Goal: Transaction & Acquisition: Purchase product/service

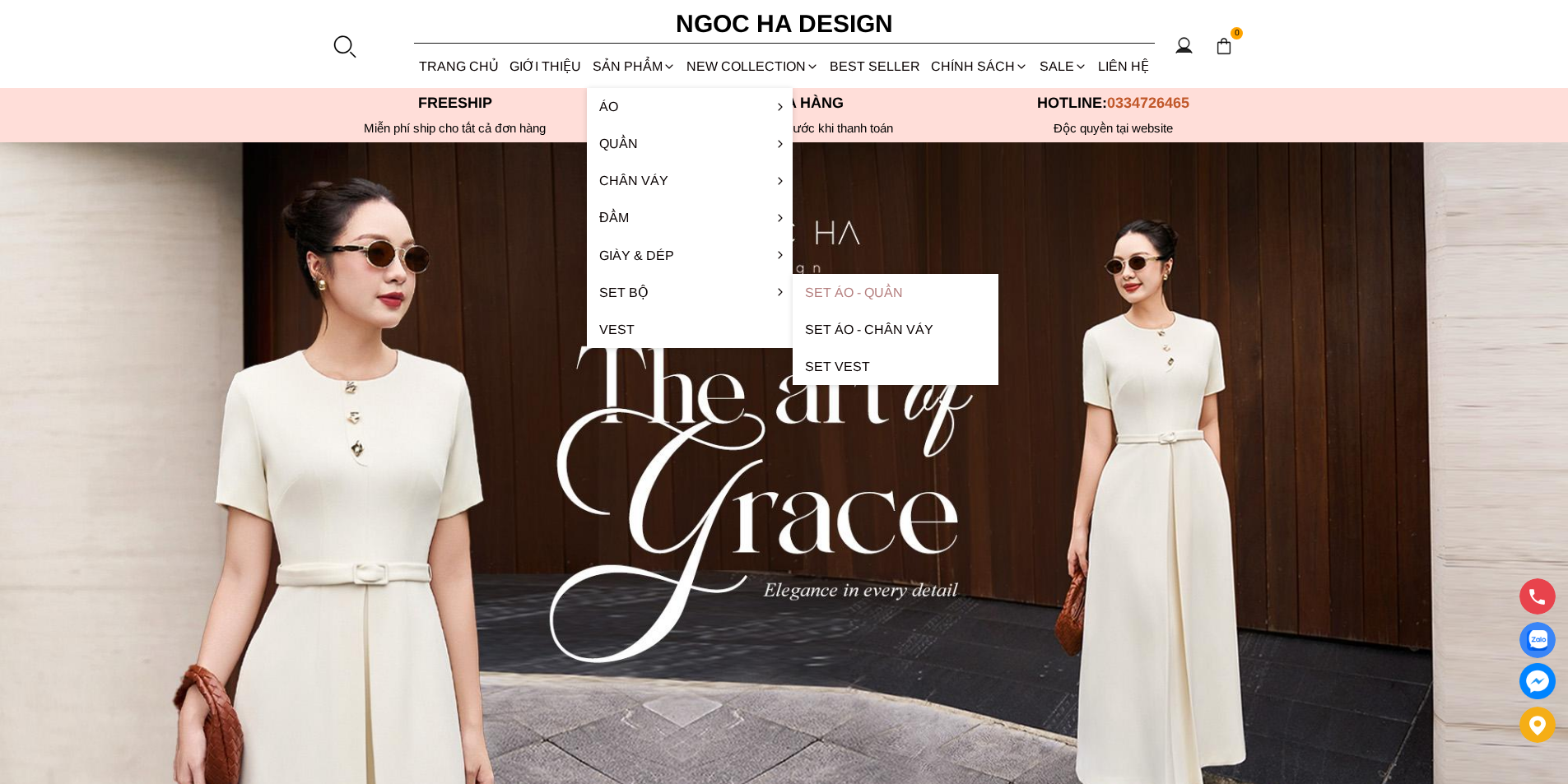
click at [896, 289] on link "Set Áo - Quần" at bounding box center [895, 292] width 206 height 37
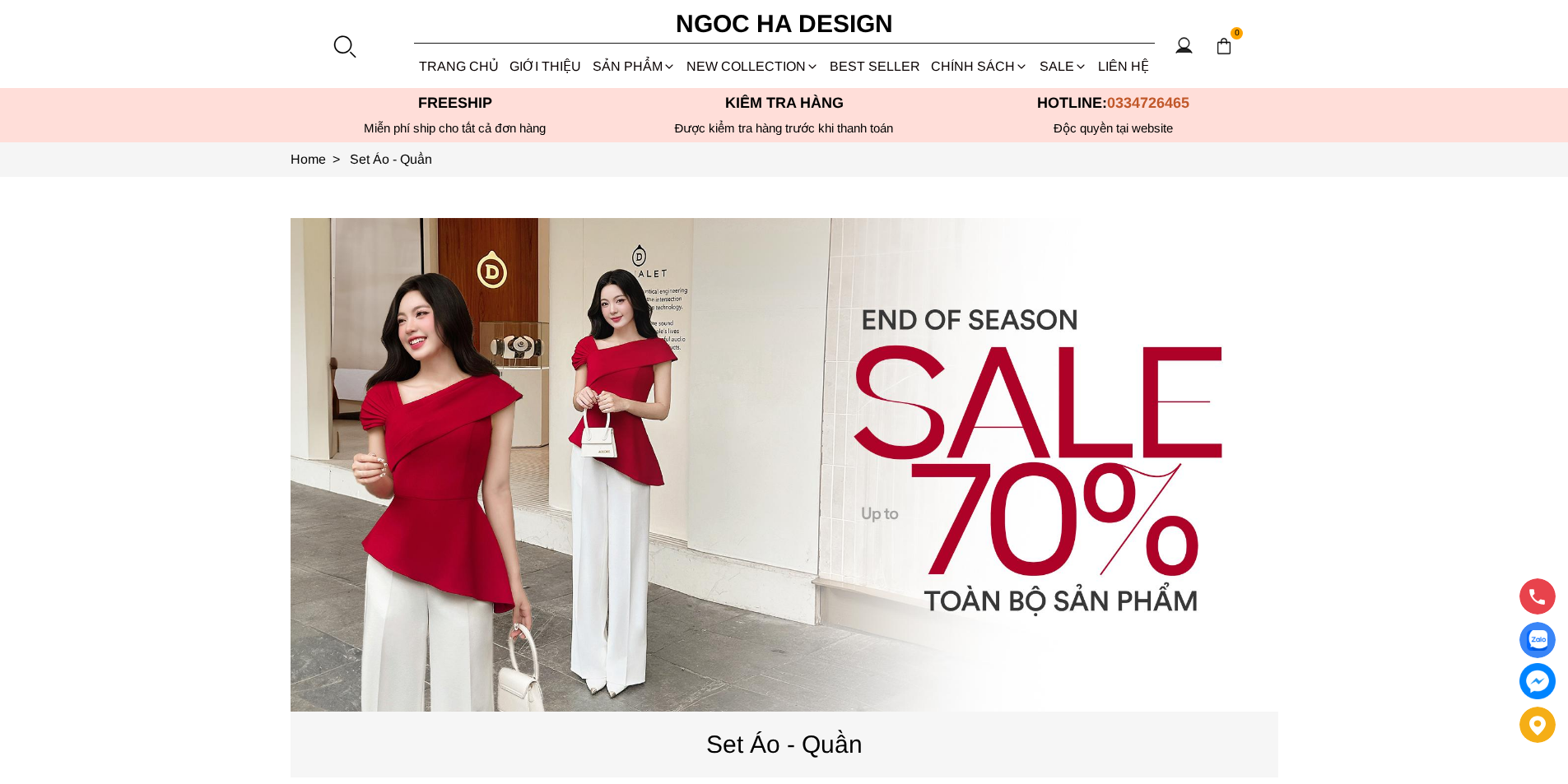
click at [592, 416] on source at bounding box center [784, 465] width 987 height 493
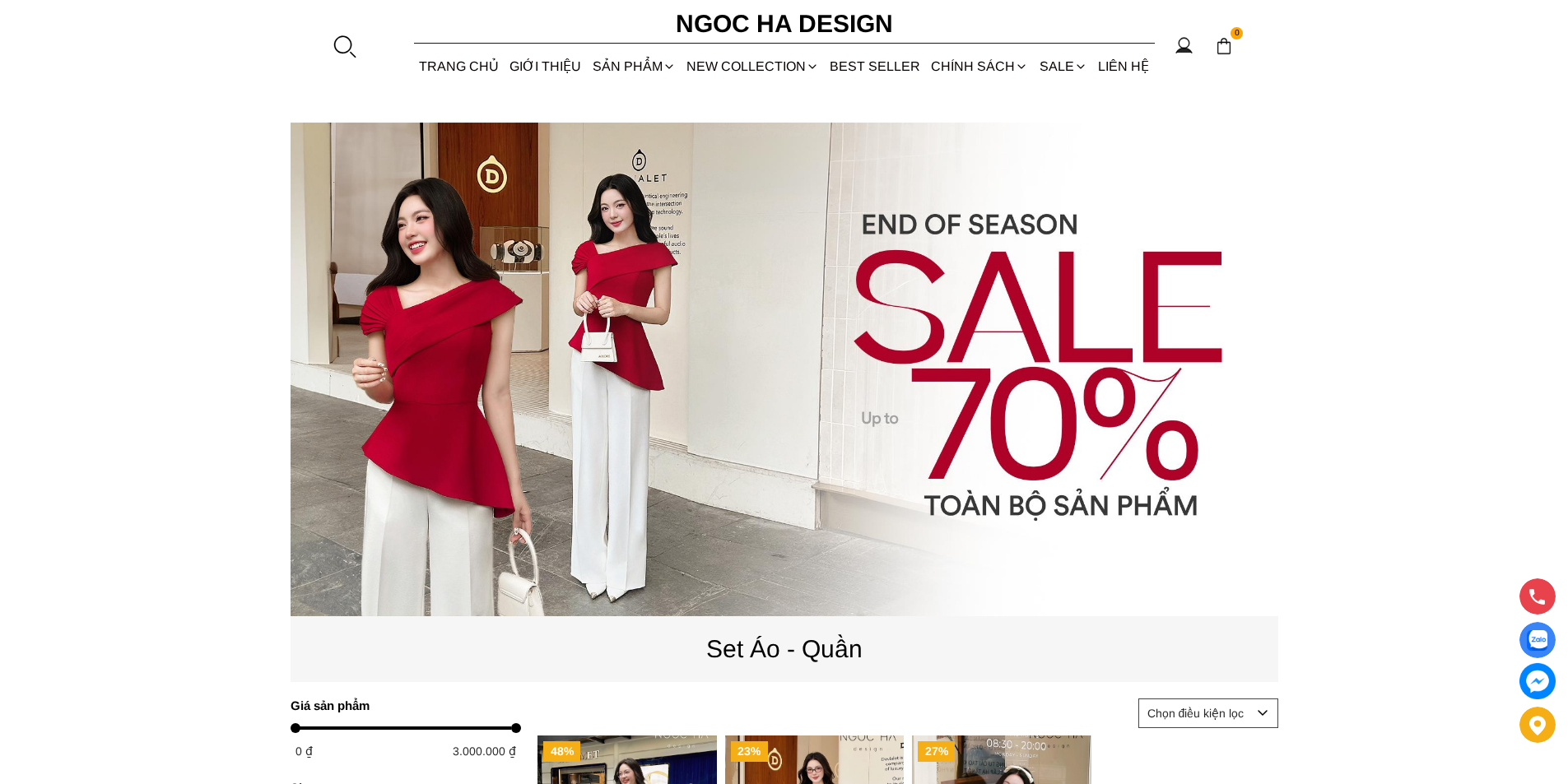
scroll to position [247, 0]
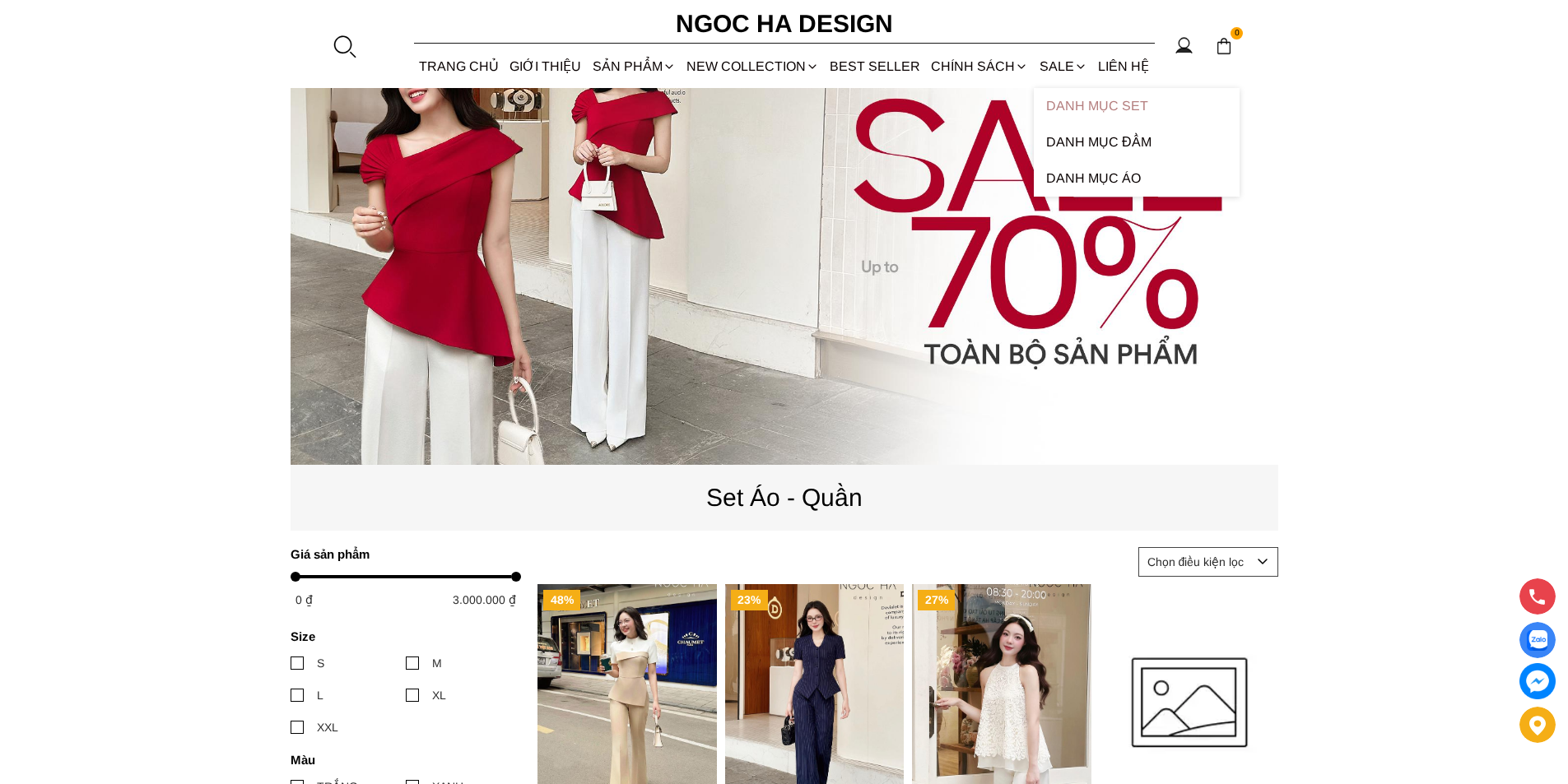
click at [1072, 100] on link "Danh Mục Set" at bounding box center [1136, 106] width 206 height 37
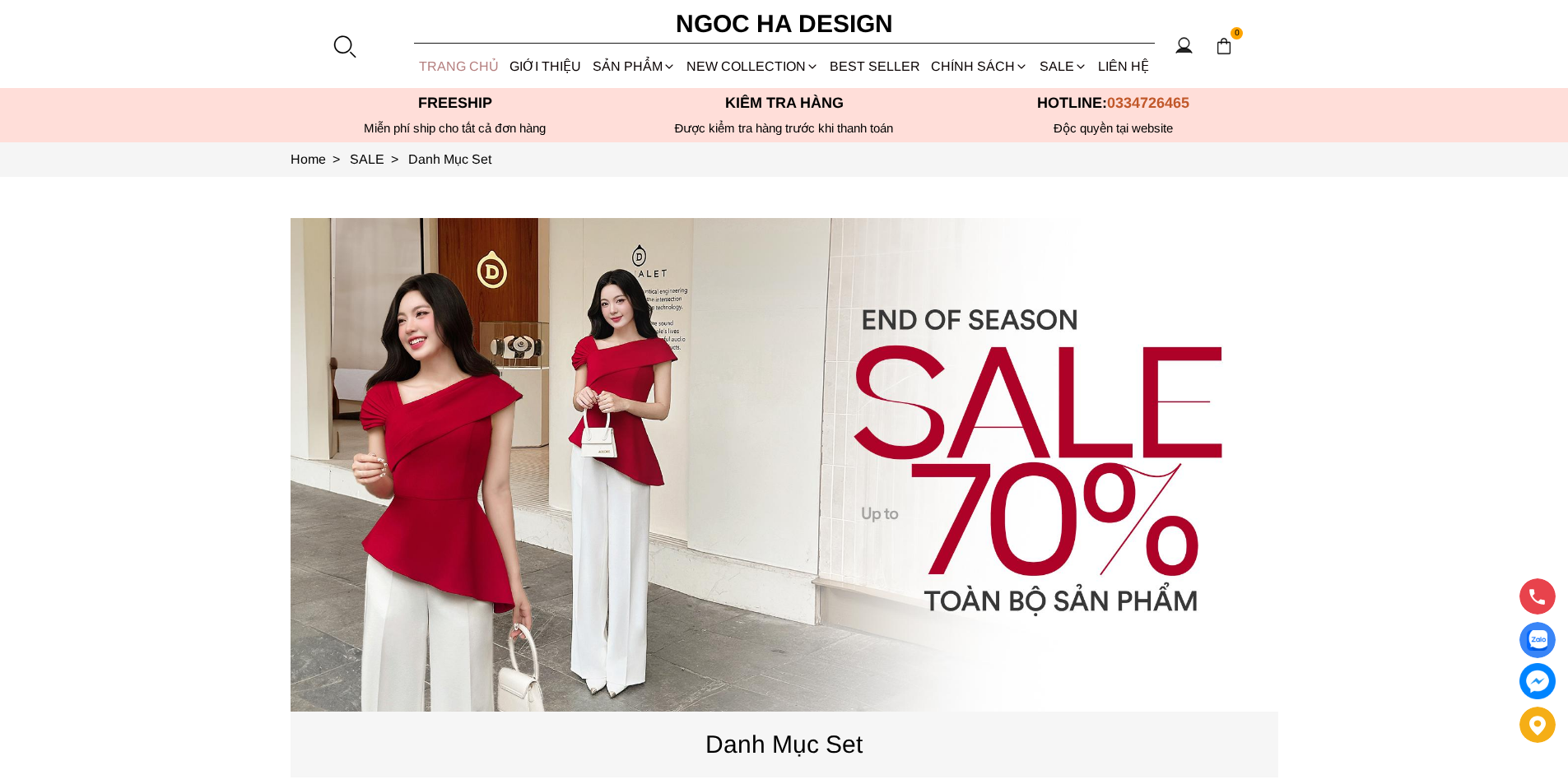
click at [445, 62] on link "TRANG CHỦ" at bounding box center [459, 67] width 91 height 44
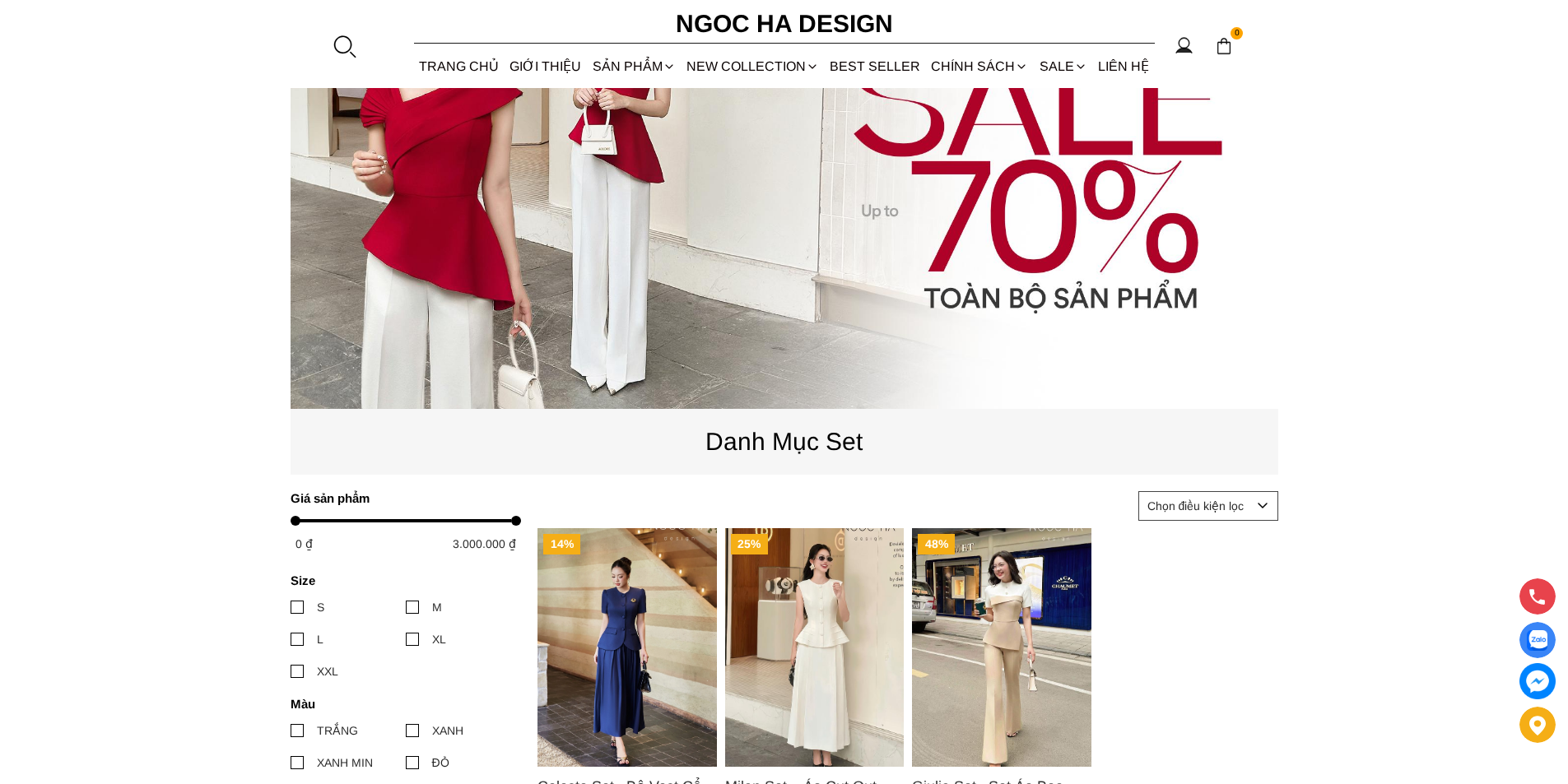
scroll to position [329, 0]
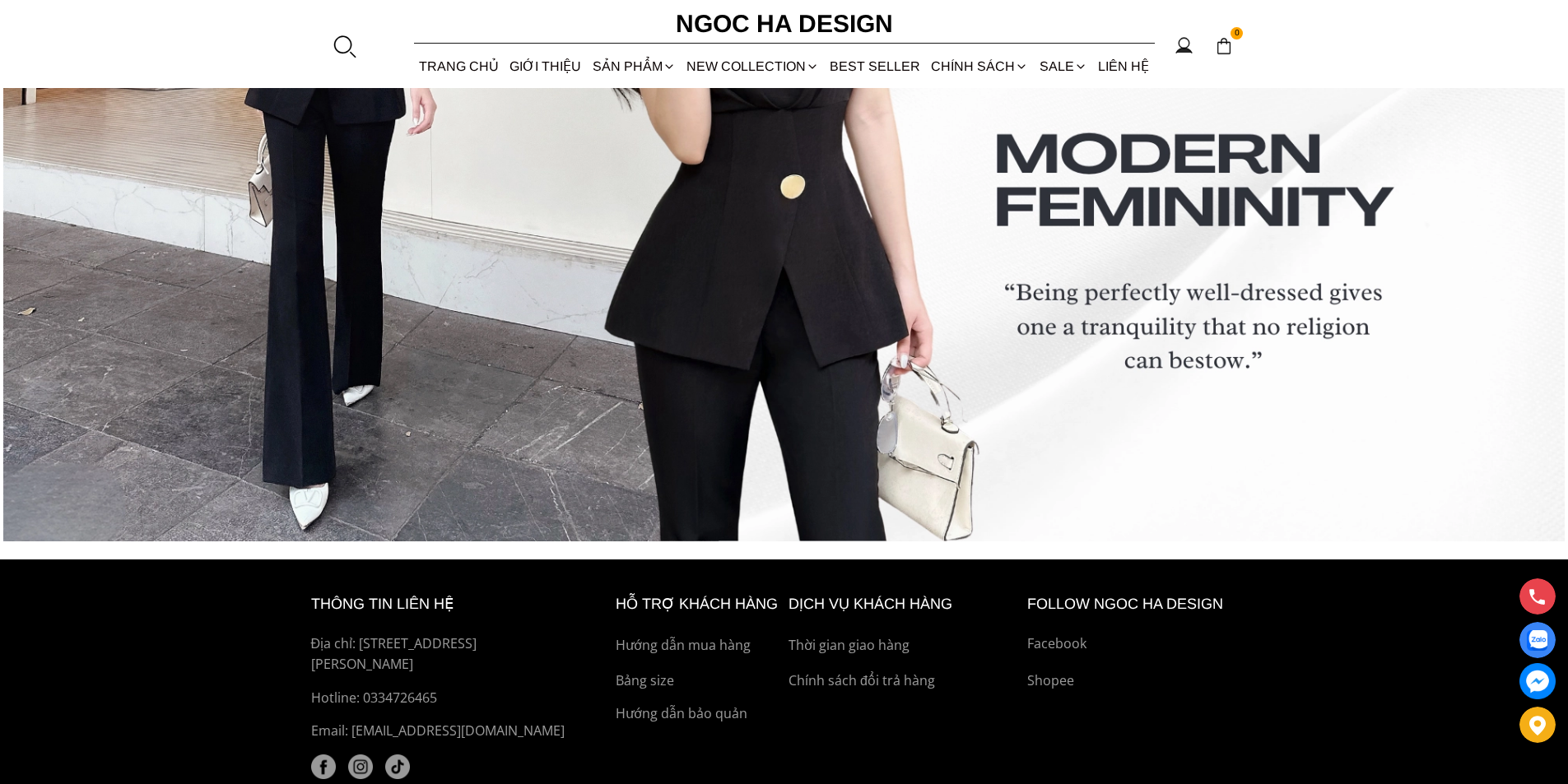
scroll to position [6923, 0]
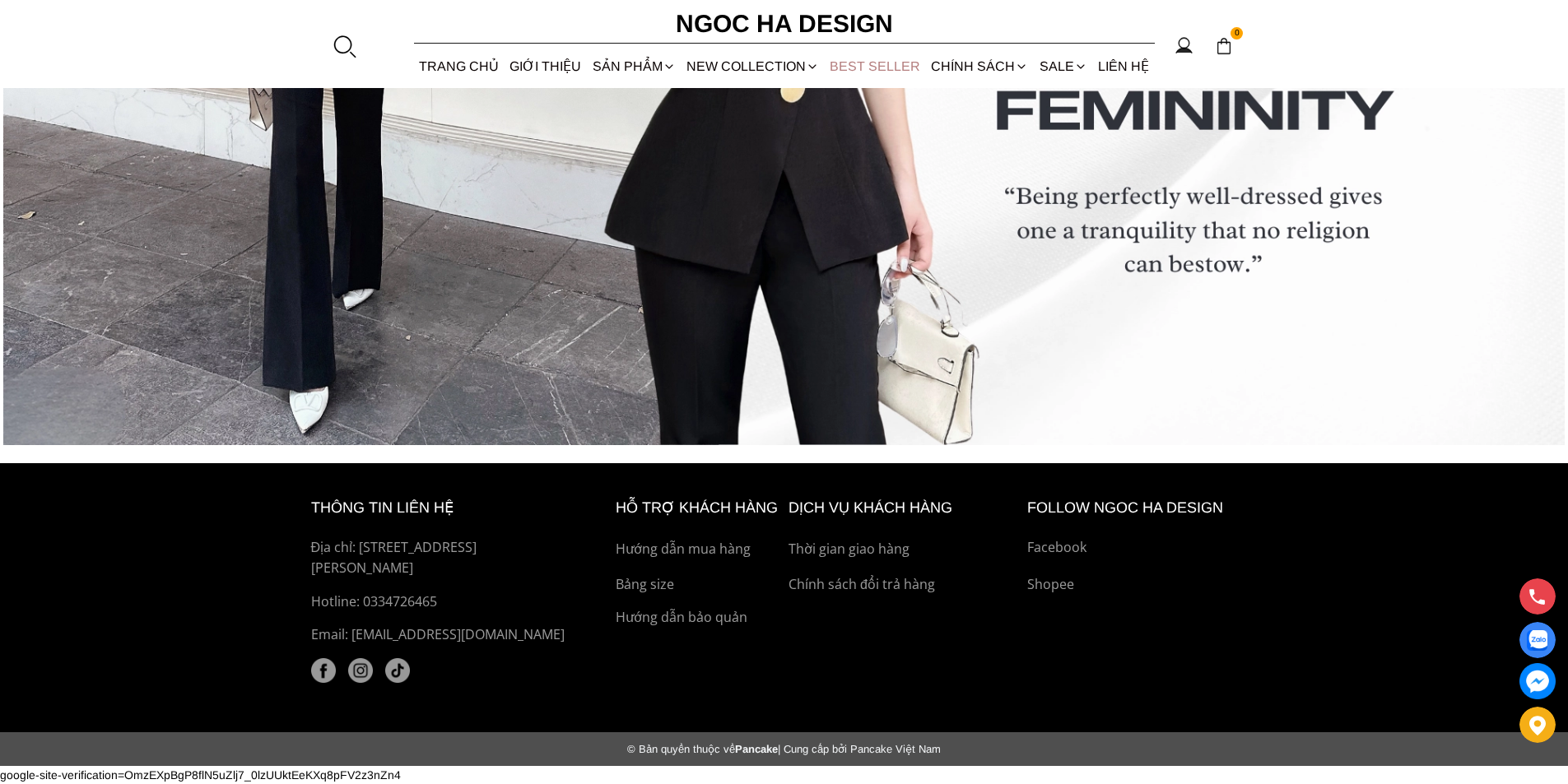
click at [869, 65] on link "BEST SELLER" at bounding box center [875, 67] width 101 height 44
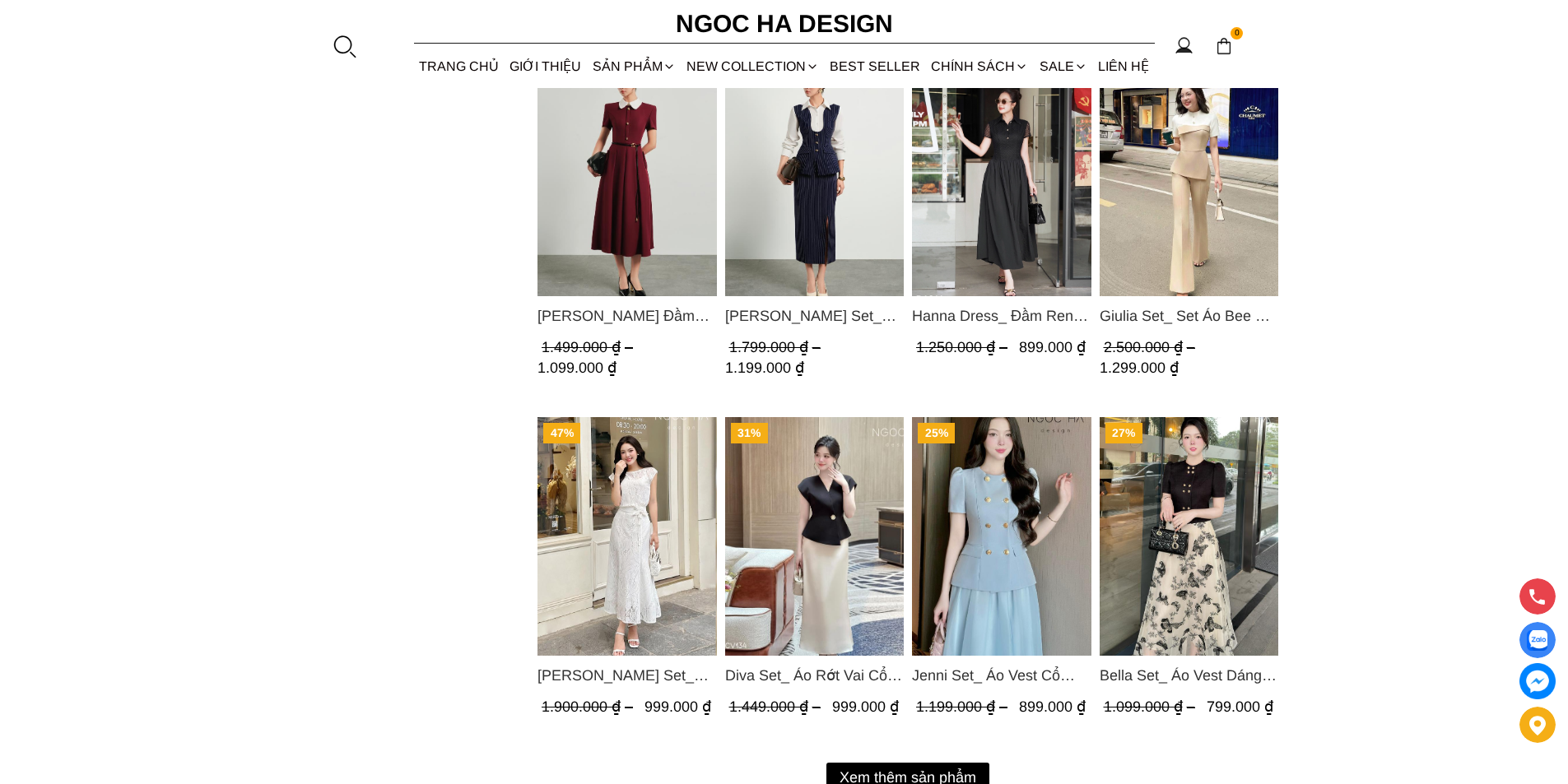
scroll to position [2138, 0]
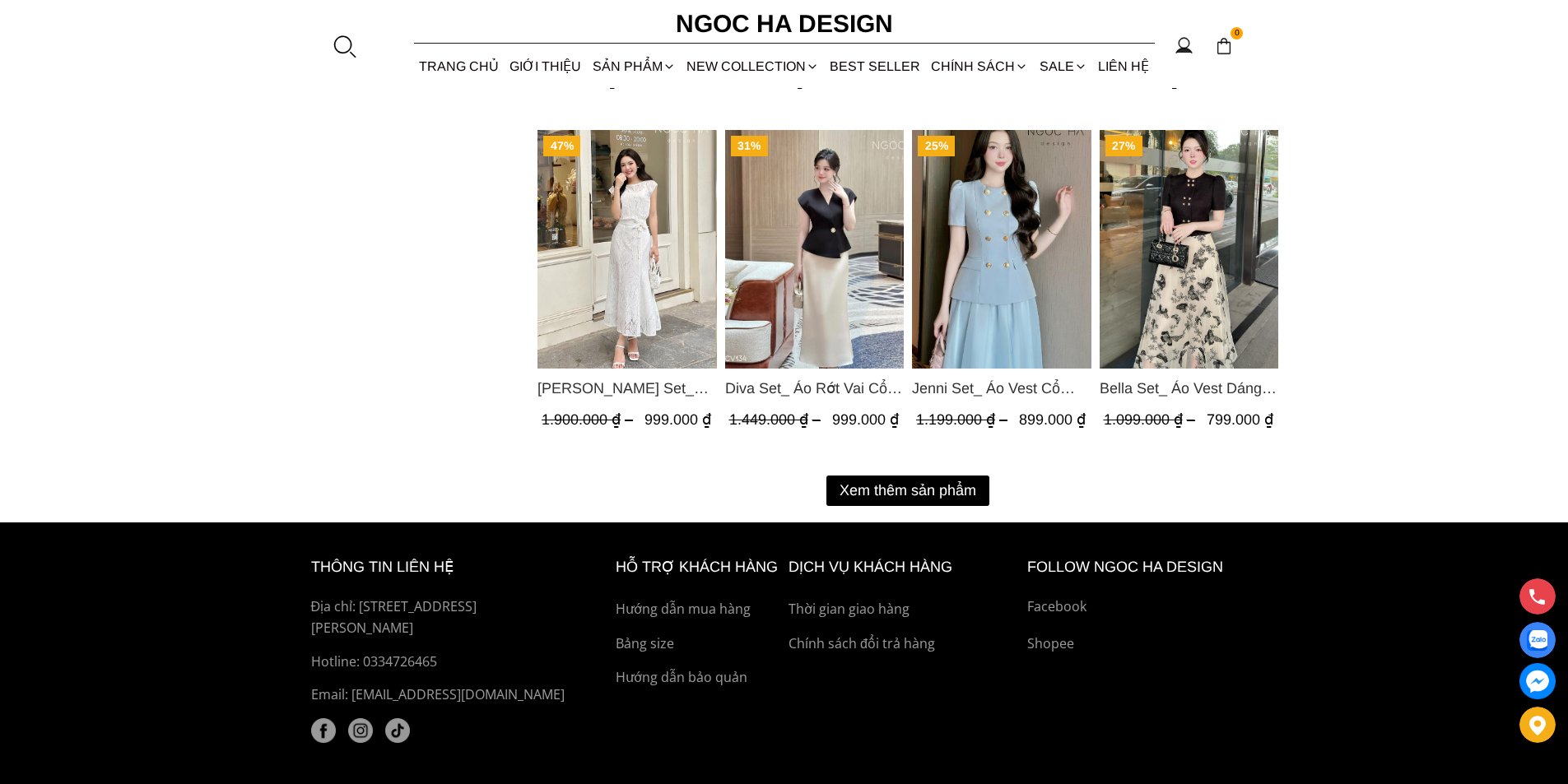
click at [912, 489] on button "Xem thêm sản phẩm" at bounding box center [908, 490] width 163 height 30
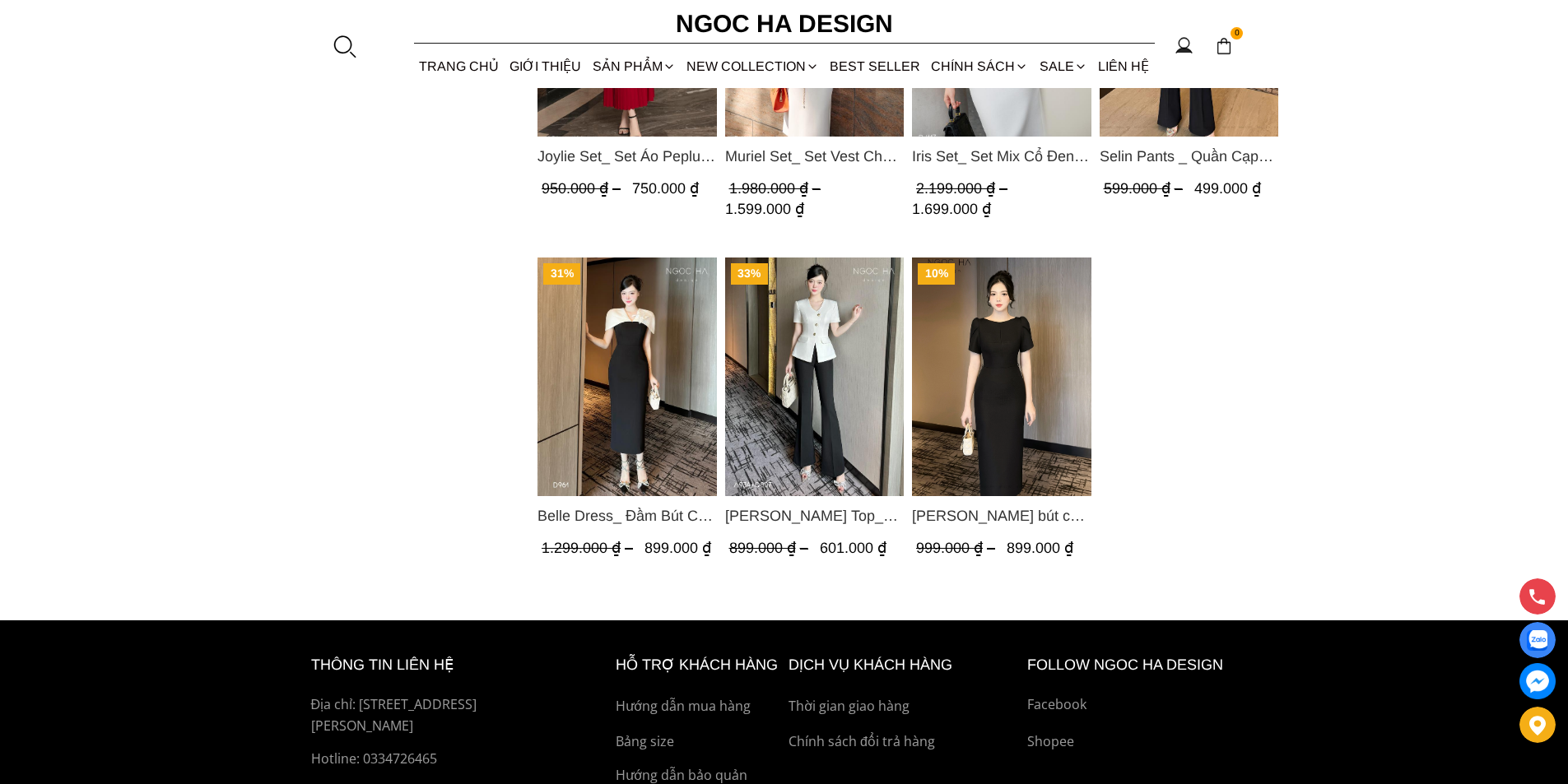
scroll to position [2714, 0]
